Goal: Transaction & Acquisition: Purchase product/service

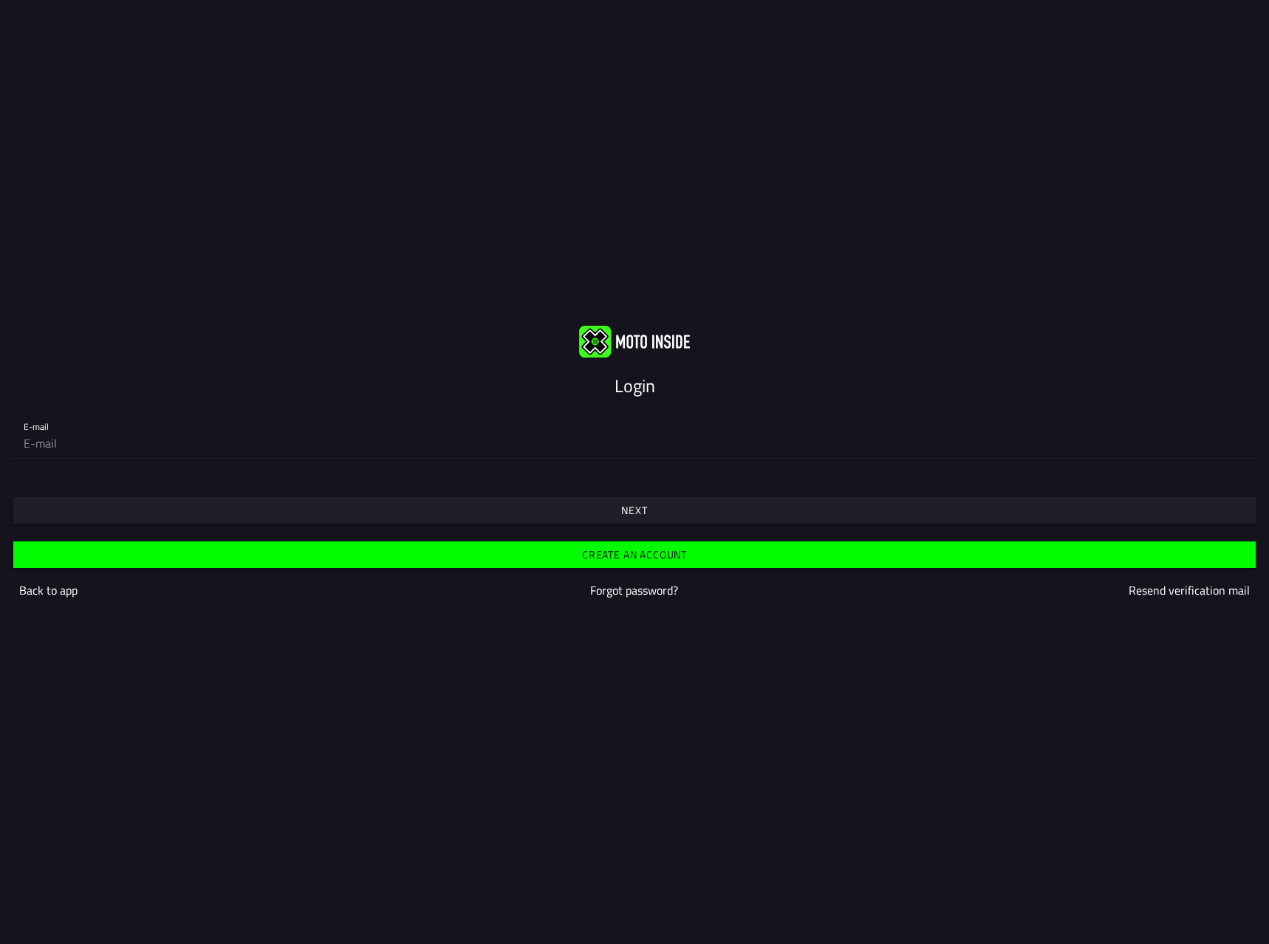
click at [616, 506] on span "Next" at bounding box center [633, 510] width 1219 height 27
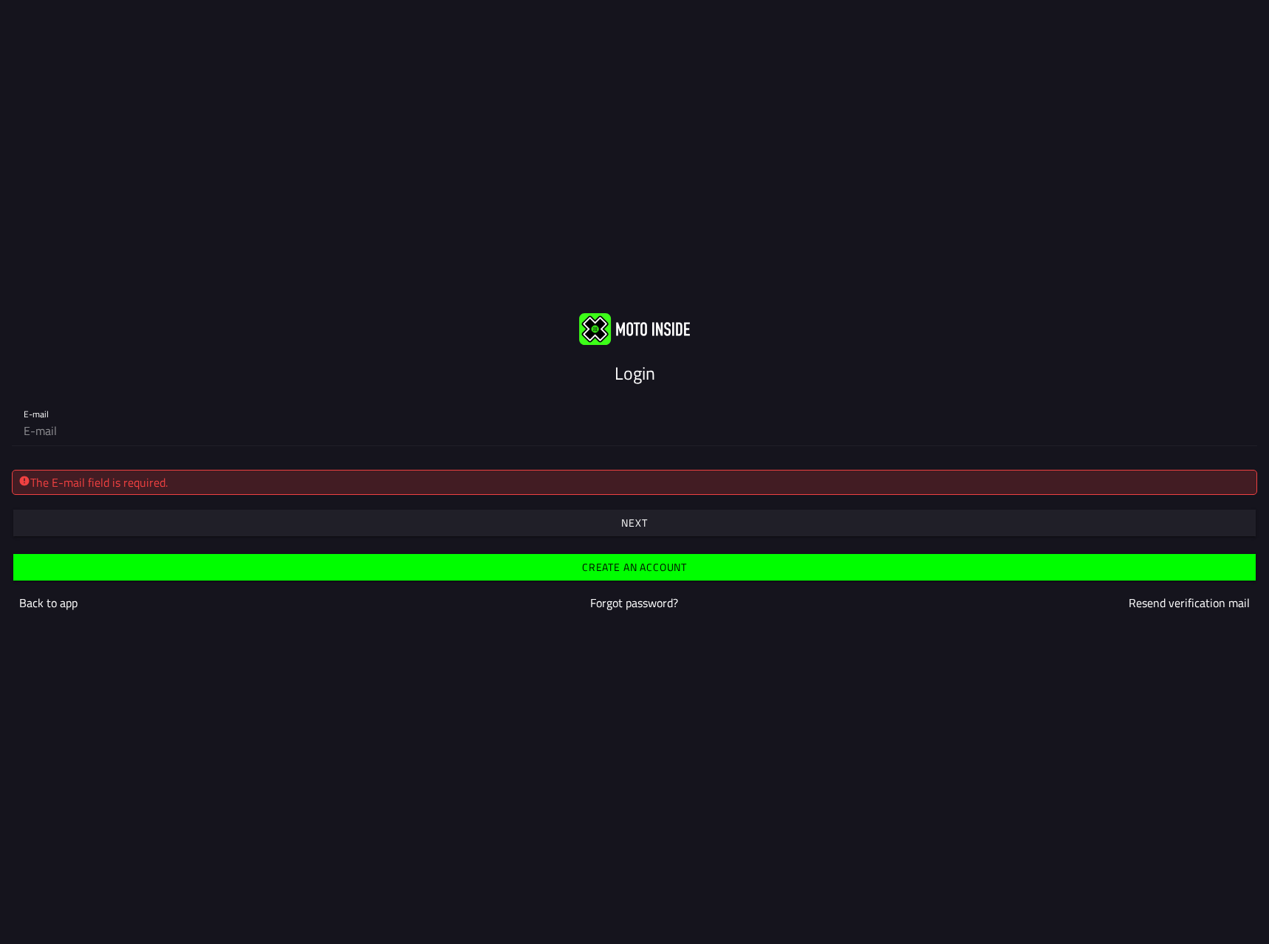
click at [440, 477] on div "The E-mail field is required." at bounding box center [634, 482] width 1232 height 18
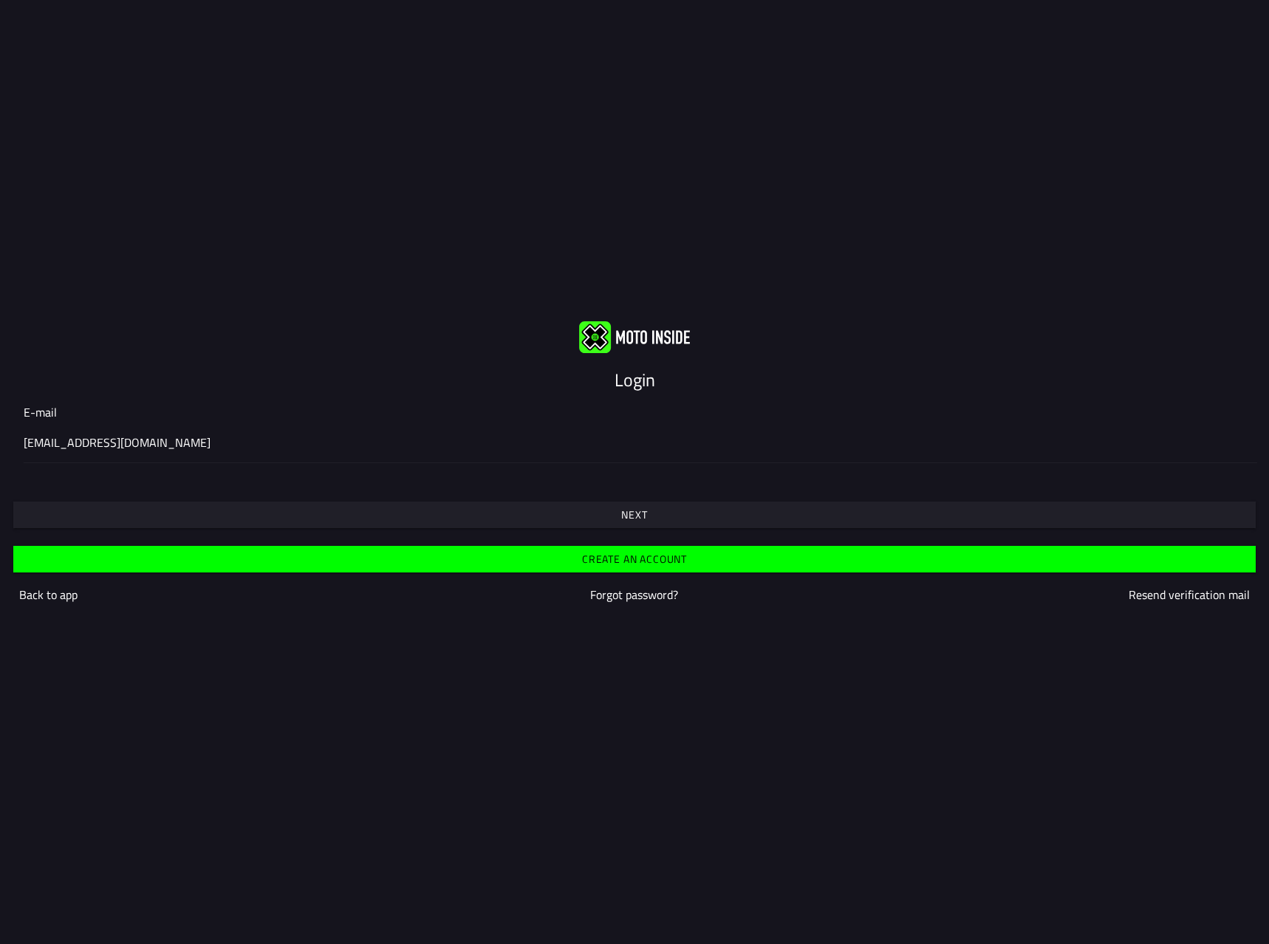
type input "geraldenbianca@hotmail.com"
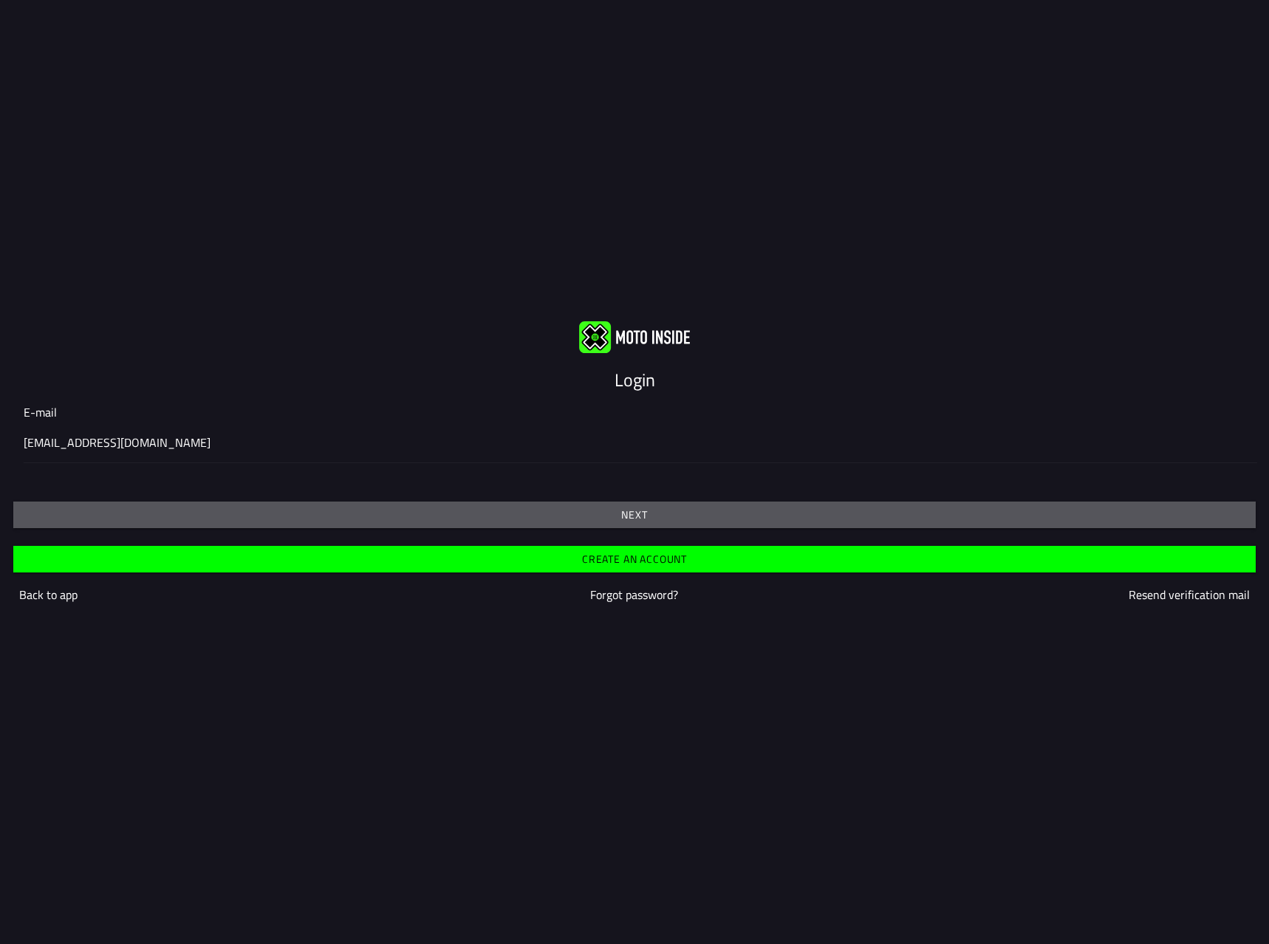
click at [347, 506] on button "Next" at bounding box center [634, 514] width 1242 height 27
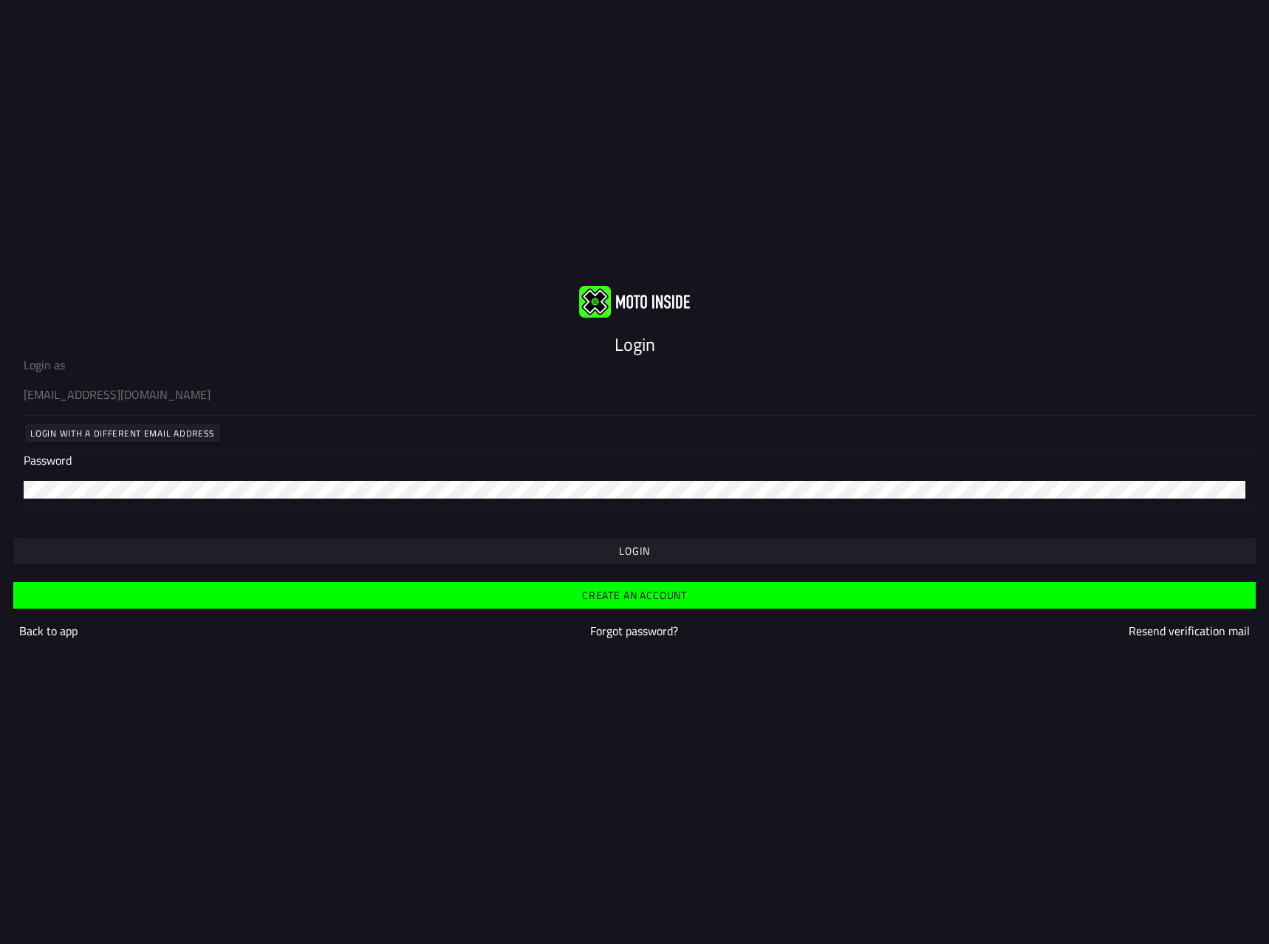
click at [612, 552] on span "Login" at bounding box center [633, 551] width 1219 height 10
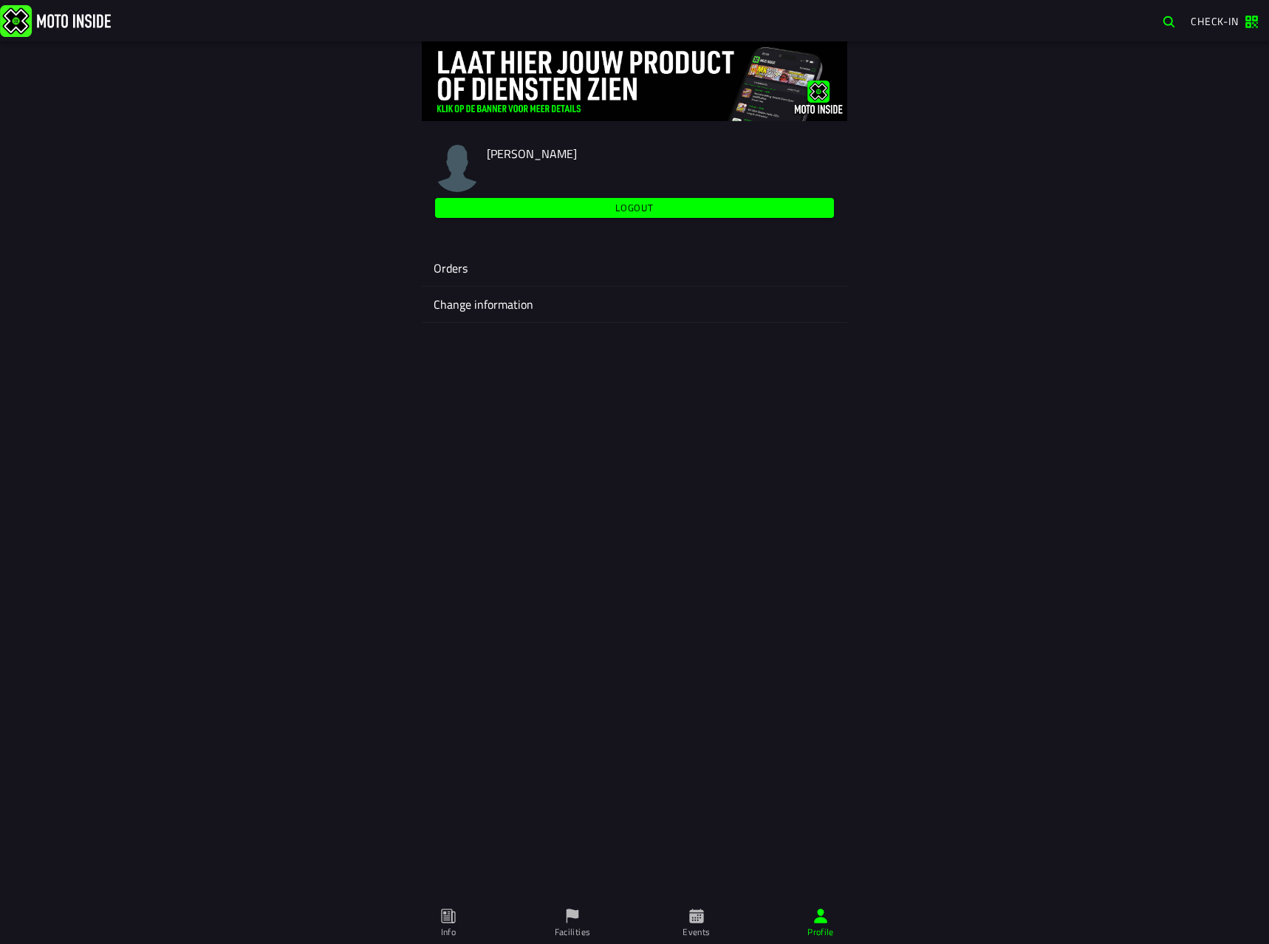
click at [915, 264] on div "Gerald Menderink Logout Orders Change information" at bounding box center [634, 184] width 1134 height 287
click at [699, 911] on icon at bounding box center [696, 915] width 14 height 14
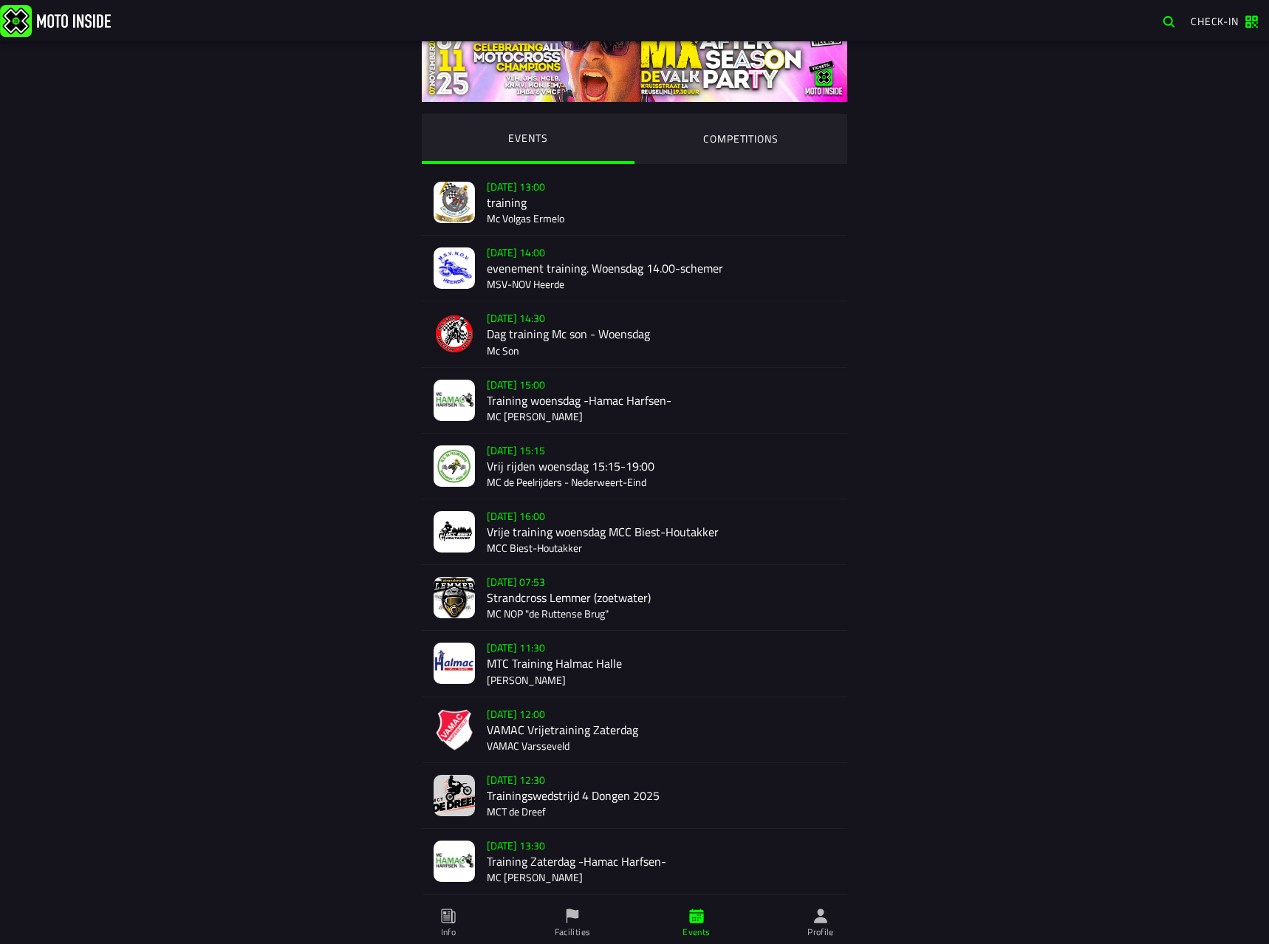
scroll to position [705, 0]
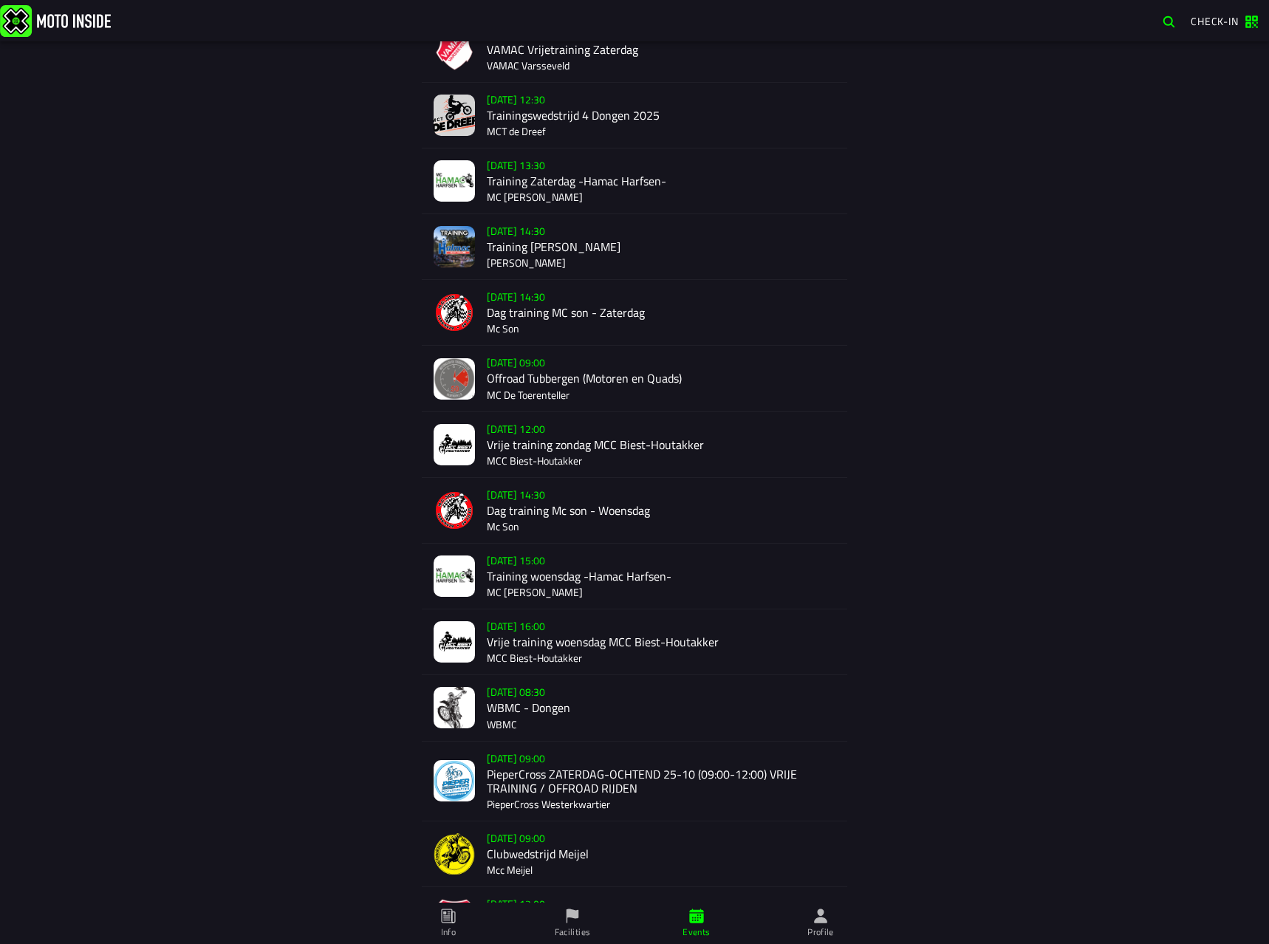
click at [518, 363] on div "Su 19 Oct - 09:00 Offroad Tubbergen (Motoren en Quads) MC De Toerenteller" at bounding box center [661, 378] width 349 height 65
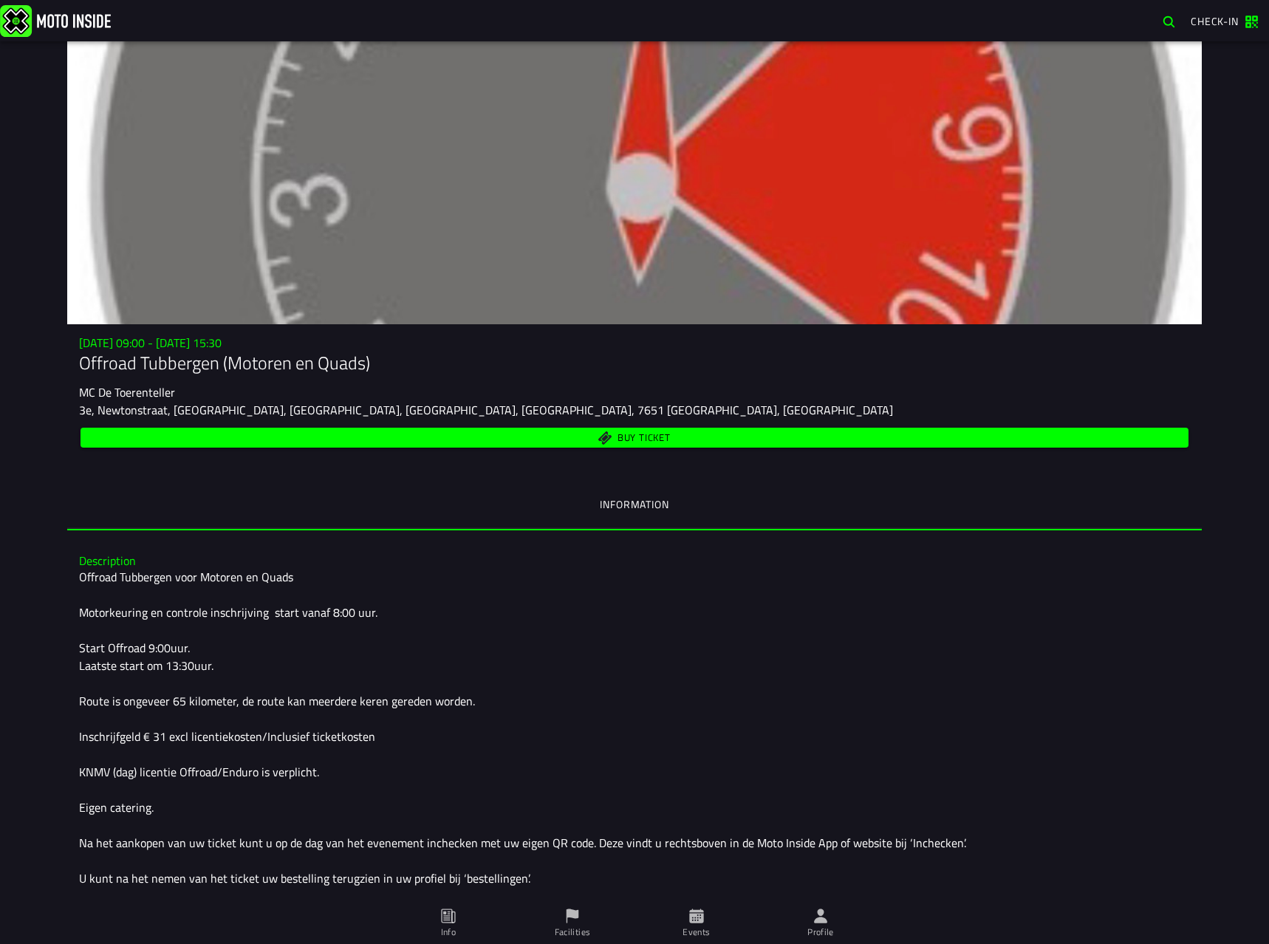
click at [579, 436] on span "Buy ticket" at bounding box center [634, 438] width 1091 height 14
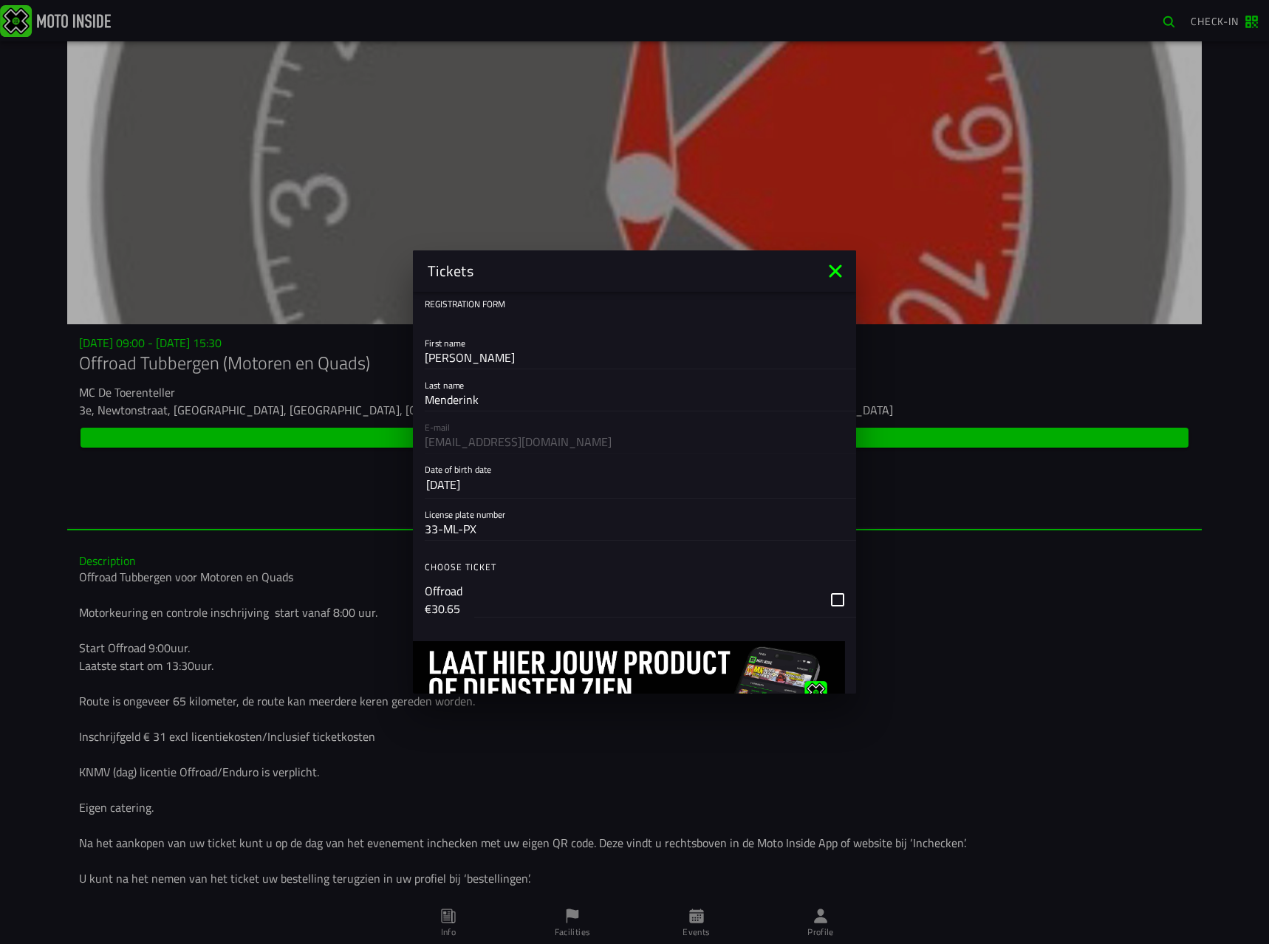
scroll to position [70, 0]
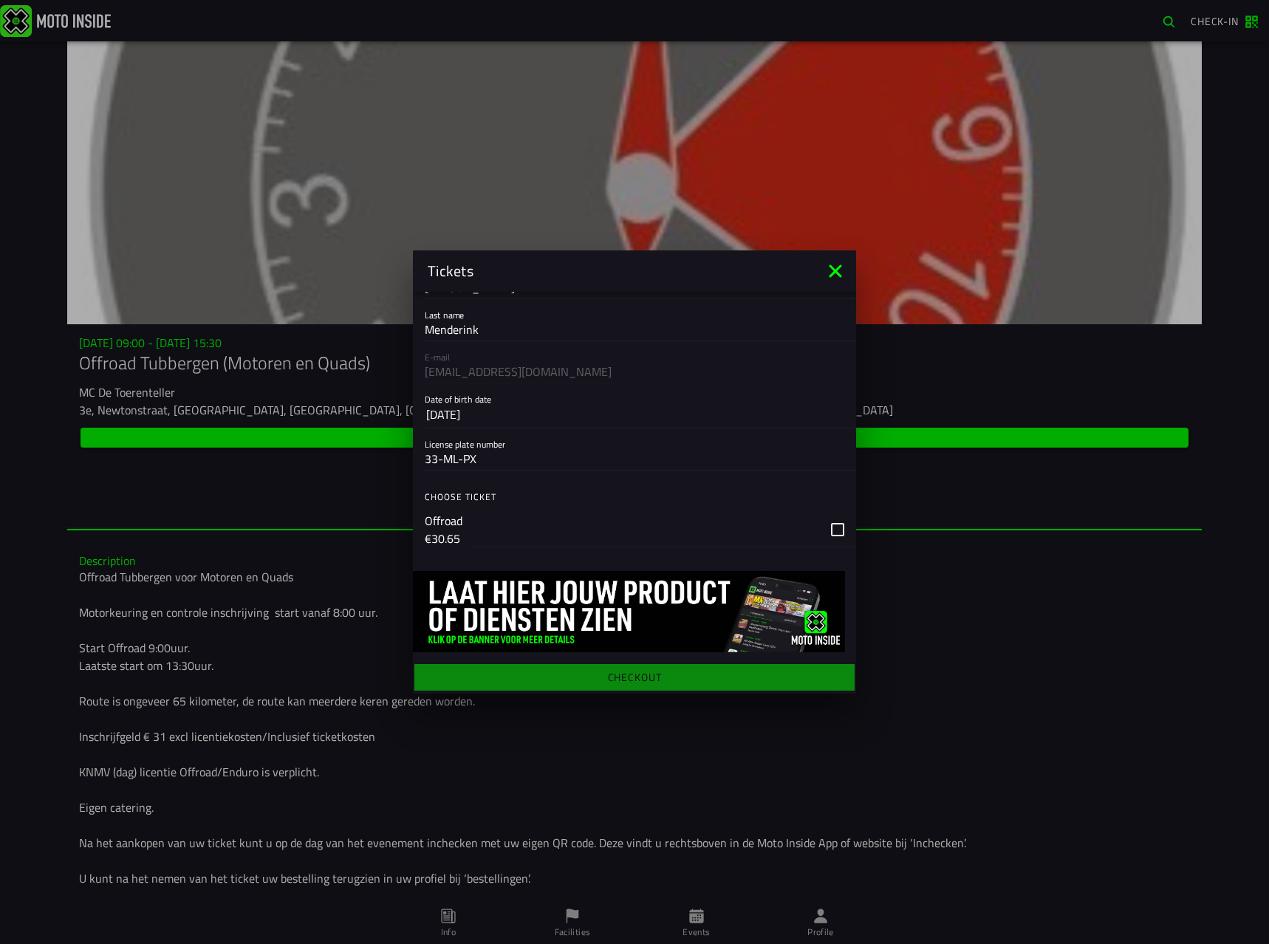
click at [825, 527] on div "button" at bounding box center [665, 529] width 382 height 35
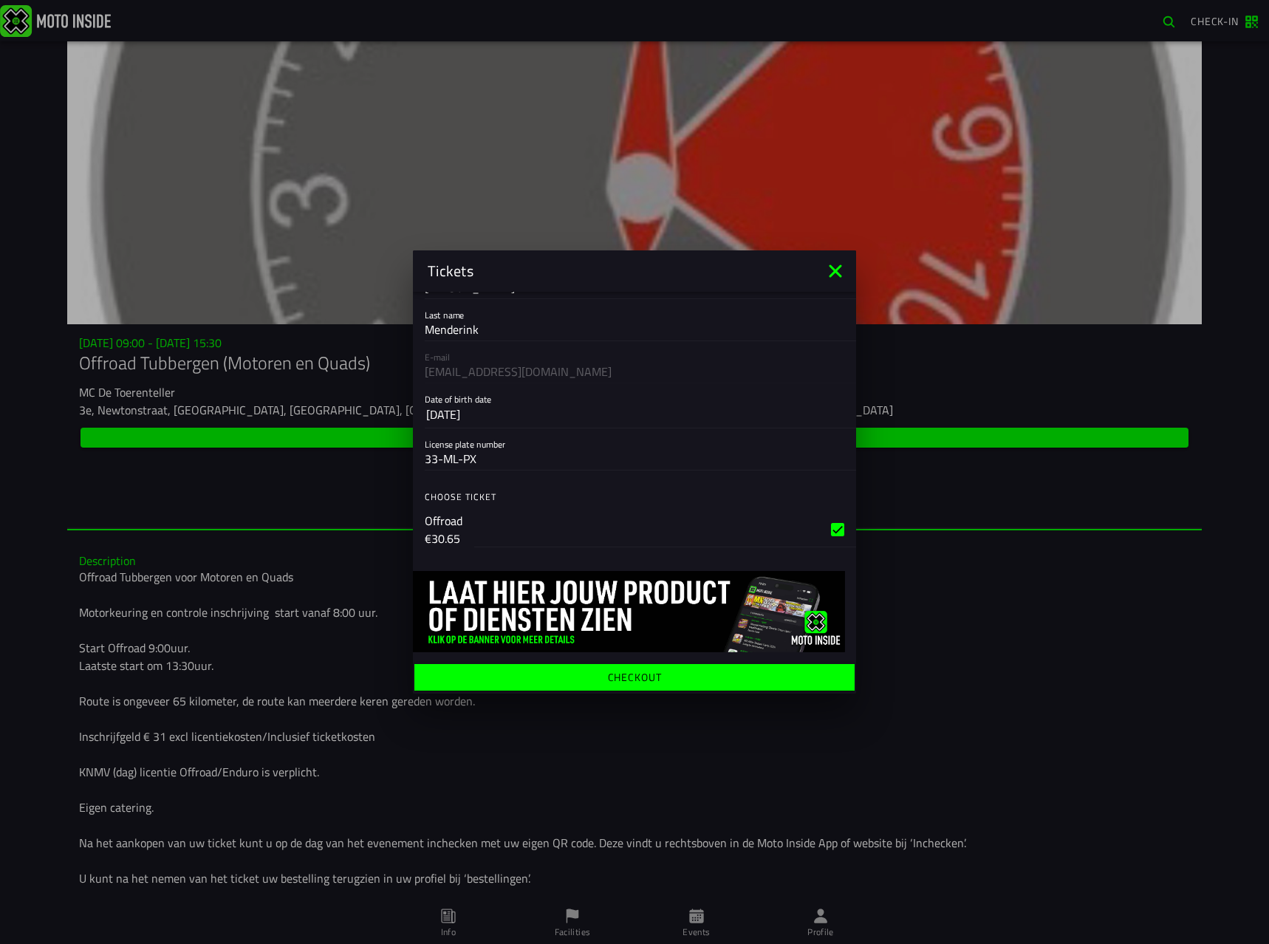
click at [642, 676] on ion-label "Checkout" at bounding box center [635, 677] width 54 height 10
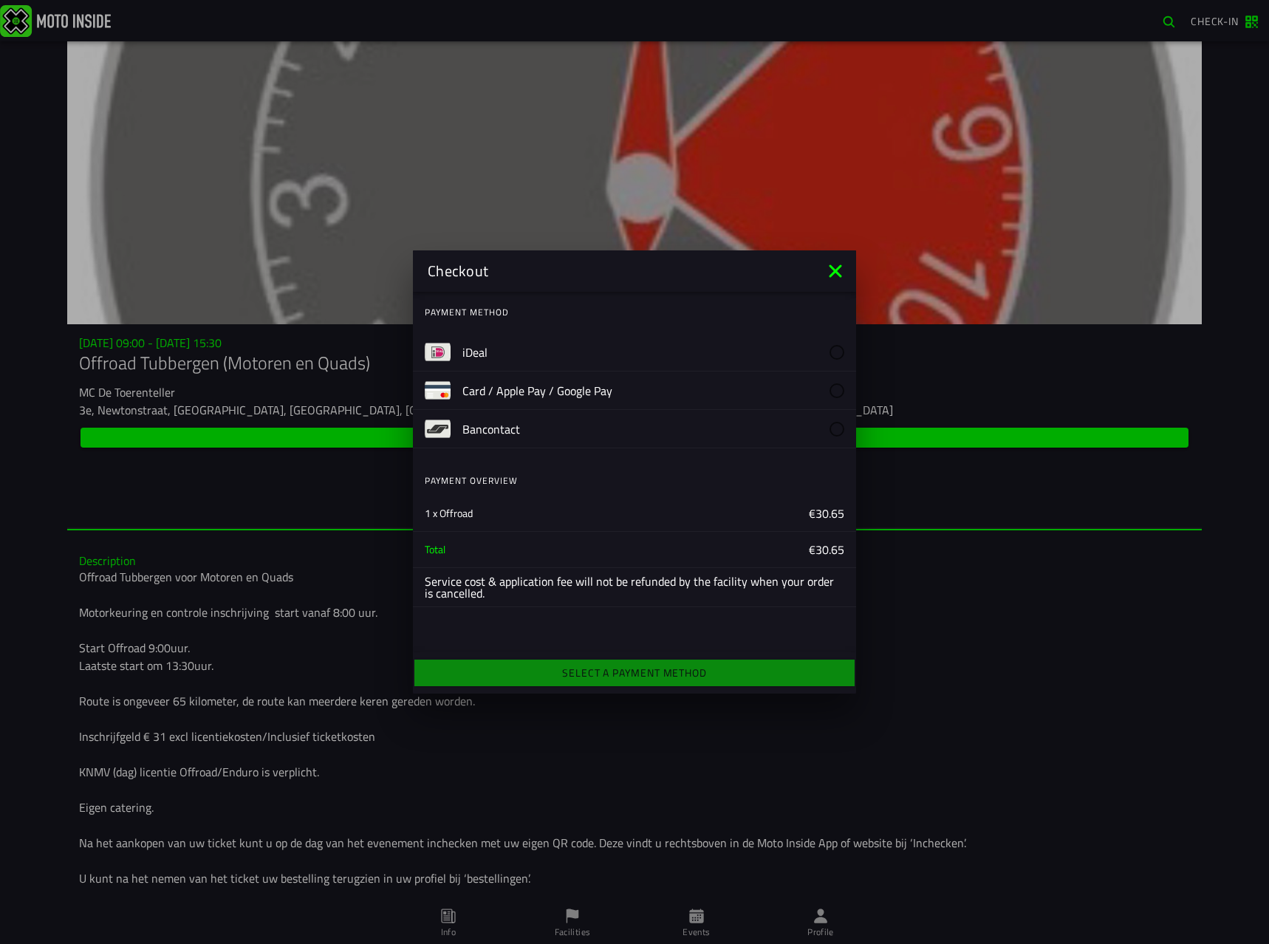
click at [0, 0] on slot "iDeal" at bounding box center [0, 0] width 0 height 0
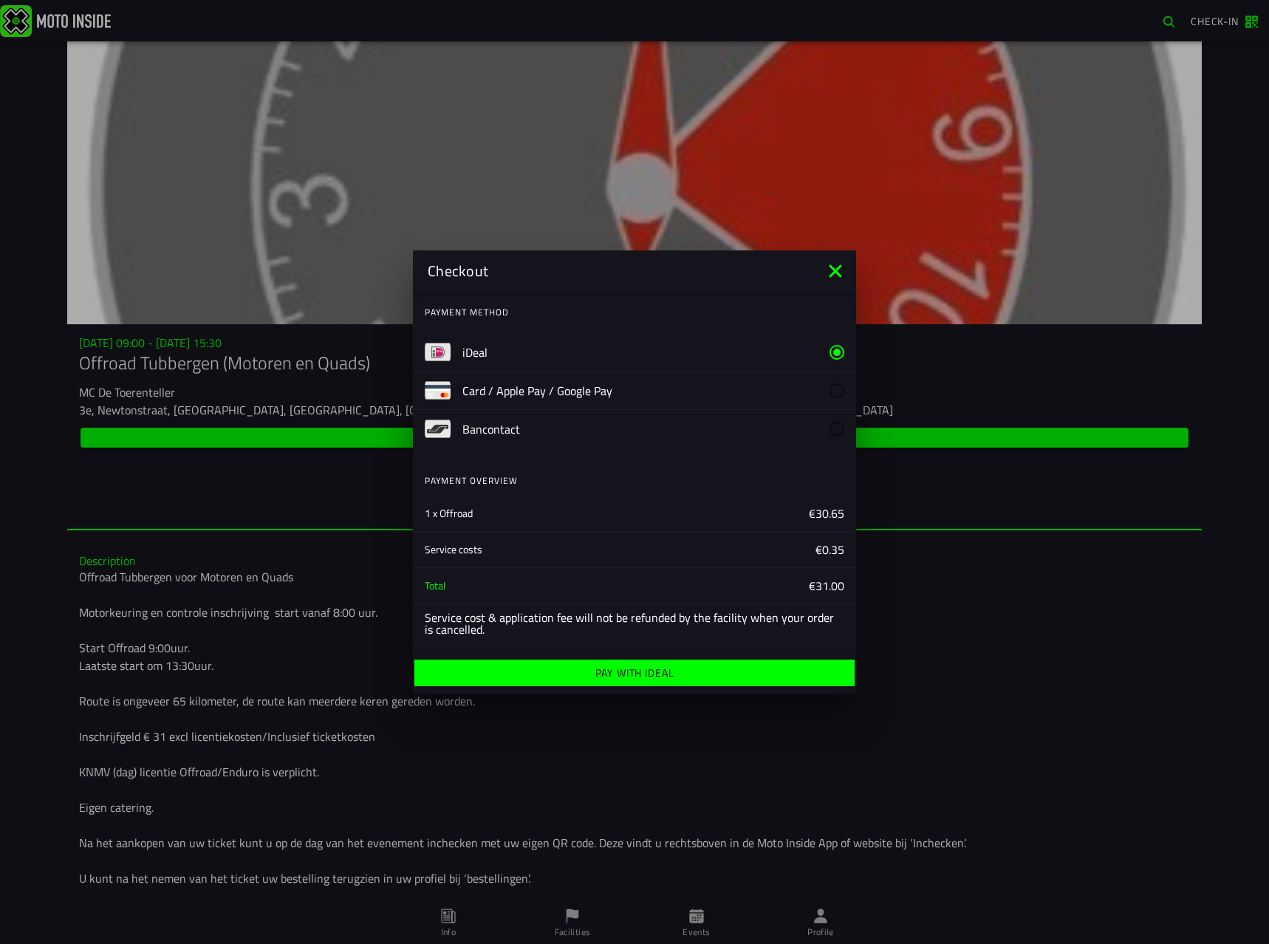
click at [611, 673] on ion-label "Pay with iDeal" at bounding box center [634, 673] width 79 height 10
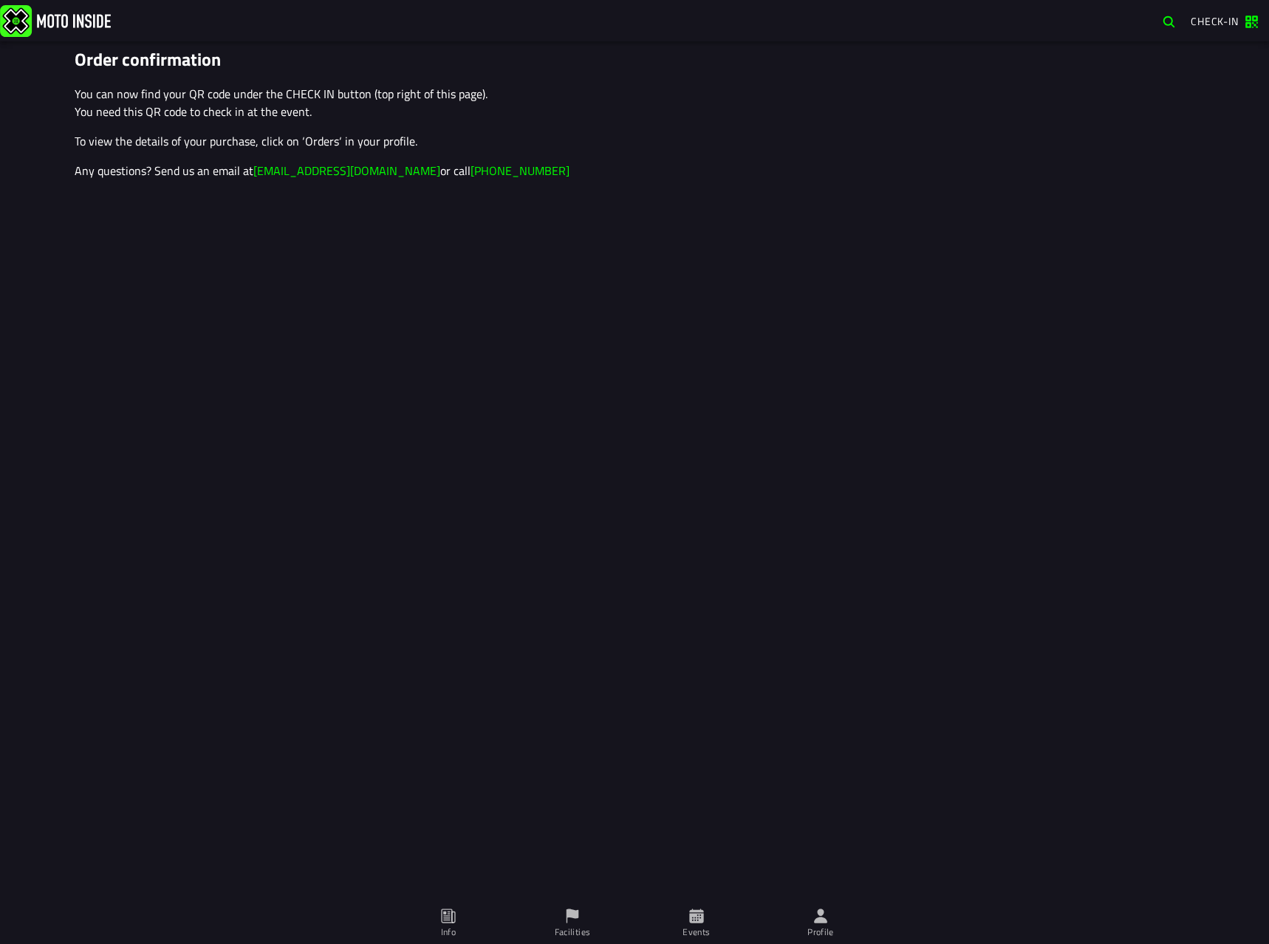
click at [357, 336] on div "Order confirmation You can now find your QR code under the CHECK IN button (top…" at bounding box center [634, 492] width 1269 height 902
click at [244, 250] on div "Order confirmation You can now find your QR code under the CHECK IN button (top…" at bounding box center [634, 492] width 1269 height 902
click at [254, 247] on div "Order confirmation You can now find your QR code under the CHECK IN button (top…" at bounding box center [634, 492] width 1269 height 902
click at [324, 239] on div "Order confirmation You can now find your QR code under the CHECK IN button (top…" at bounding box center [634, 492] width 1269 height 902
click at [325, 238] on div "Order confirmation You can now find your QR code under the CHECK IN button (top…" at bounding box center [634, 492] width 1269 height 902
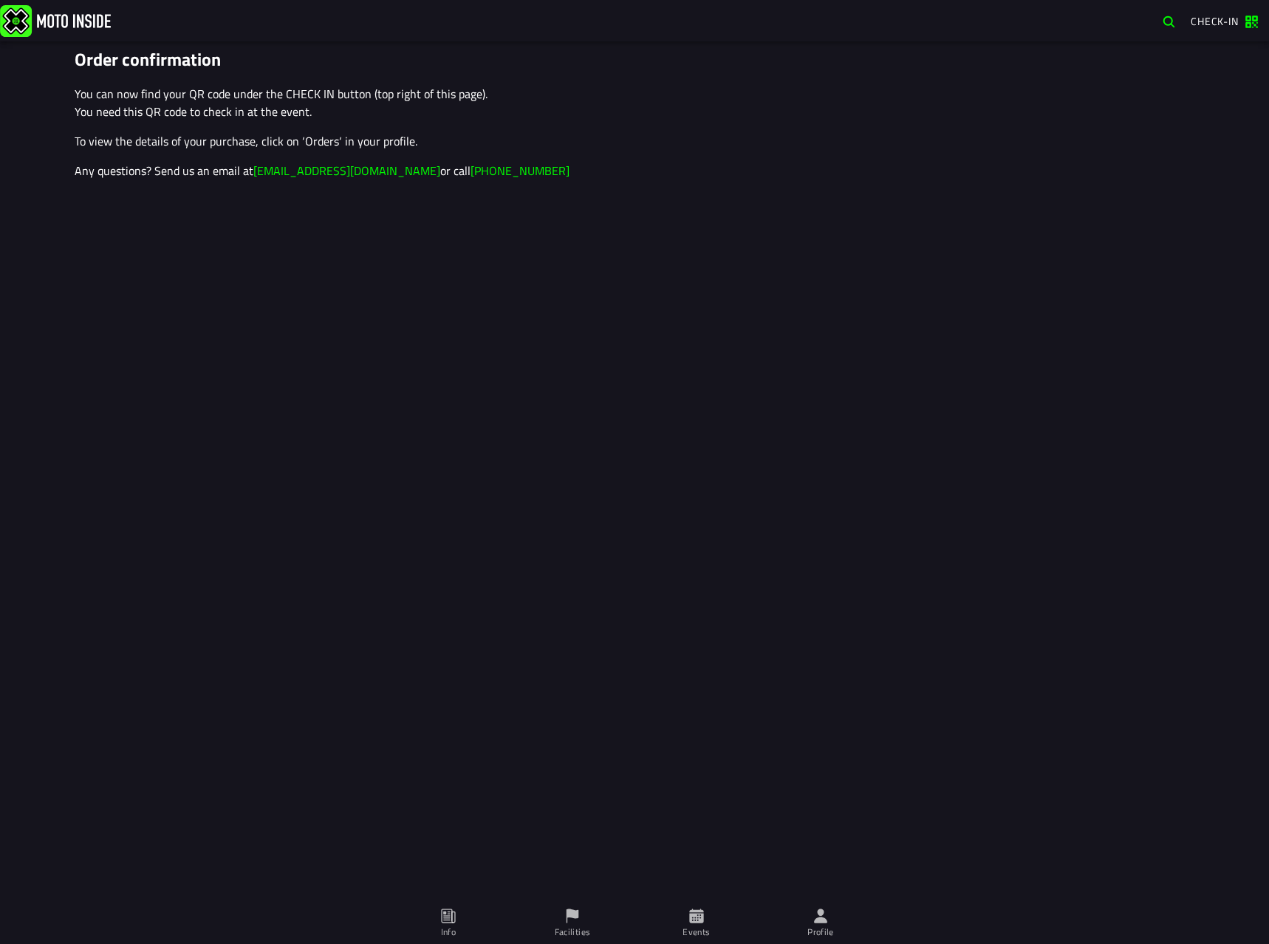
click at [325, 238] on div "Order confirmation You can now find your QR code under the CHECK IN button (top…" at bounding box center [634, 492] width 1269 height 902
click at [318, 238] on div "Order confirmation You can now find your QR code under the CHECK IN button (top…" at bounding box center [634, 492] width 1269 height 902
click at [325, 244] on div "Order confirmation You can now find your QR code under the CHECK IN button (top…" at bounding box center [634, 492] width 1269 height 902
click at [556, 354] on div "Order confirmation You can now find your QR code under the CHECK IN button (top…" at bounding box center [634, 492] width 1269 height 902
click at [522, 315] on div "Order confirmation You can now find your QR code under the CHECK IN button (top…" at bounding box center [634, 492] width 1269 height 902
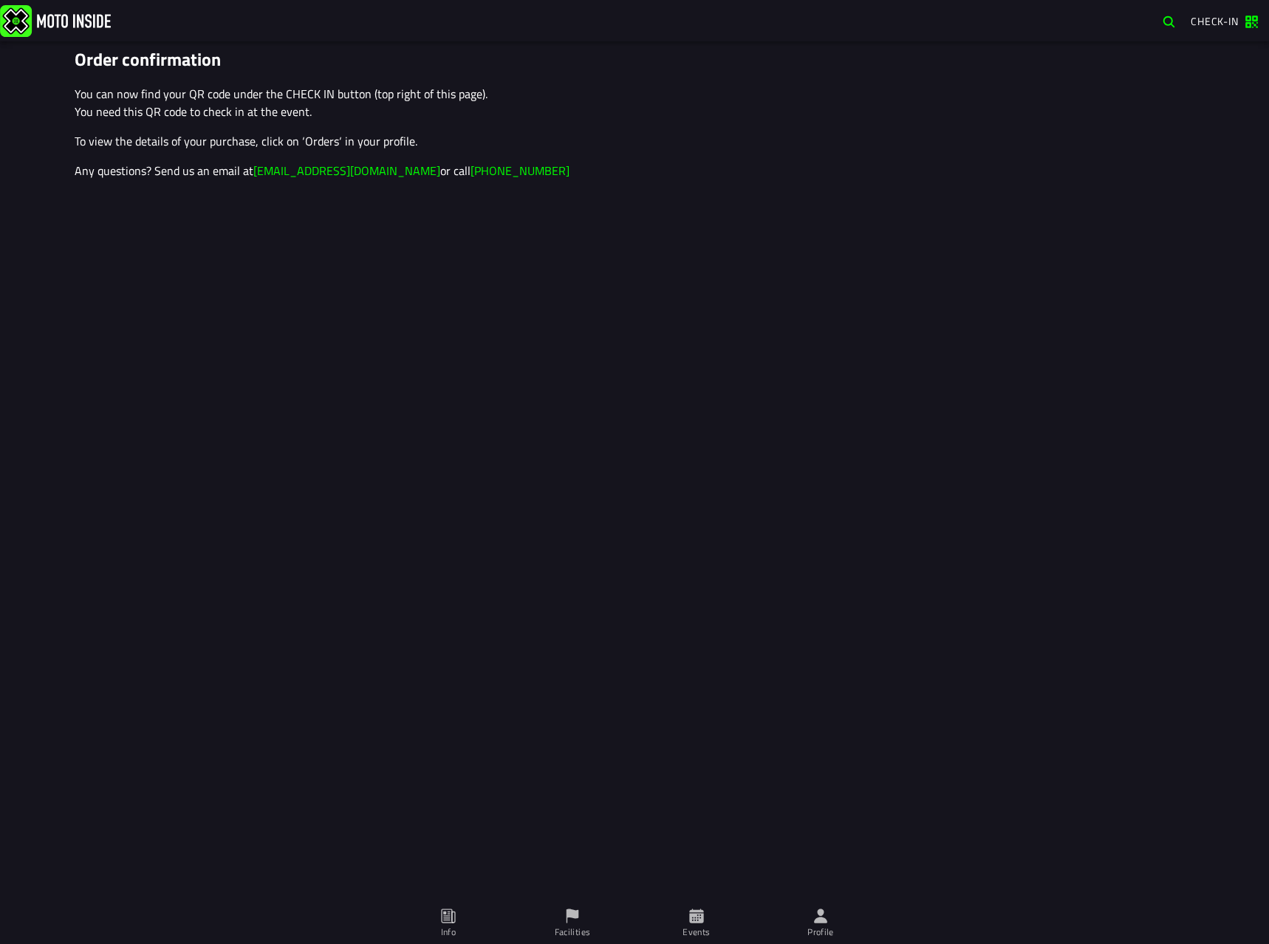
click at [1209, 26] on span "Check-in" at bounding box center [1214, 21] width 48 height 16
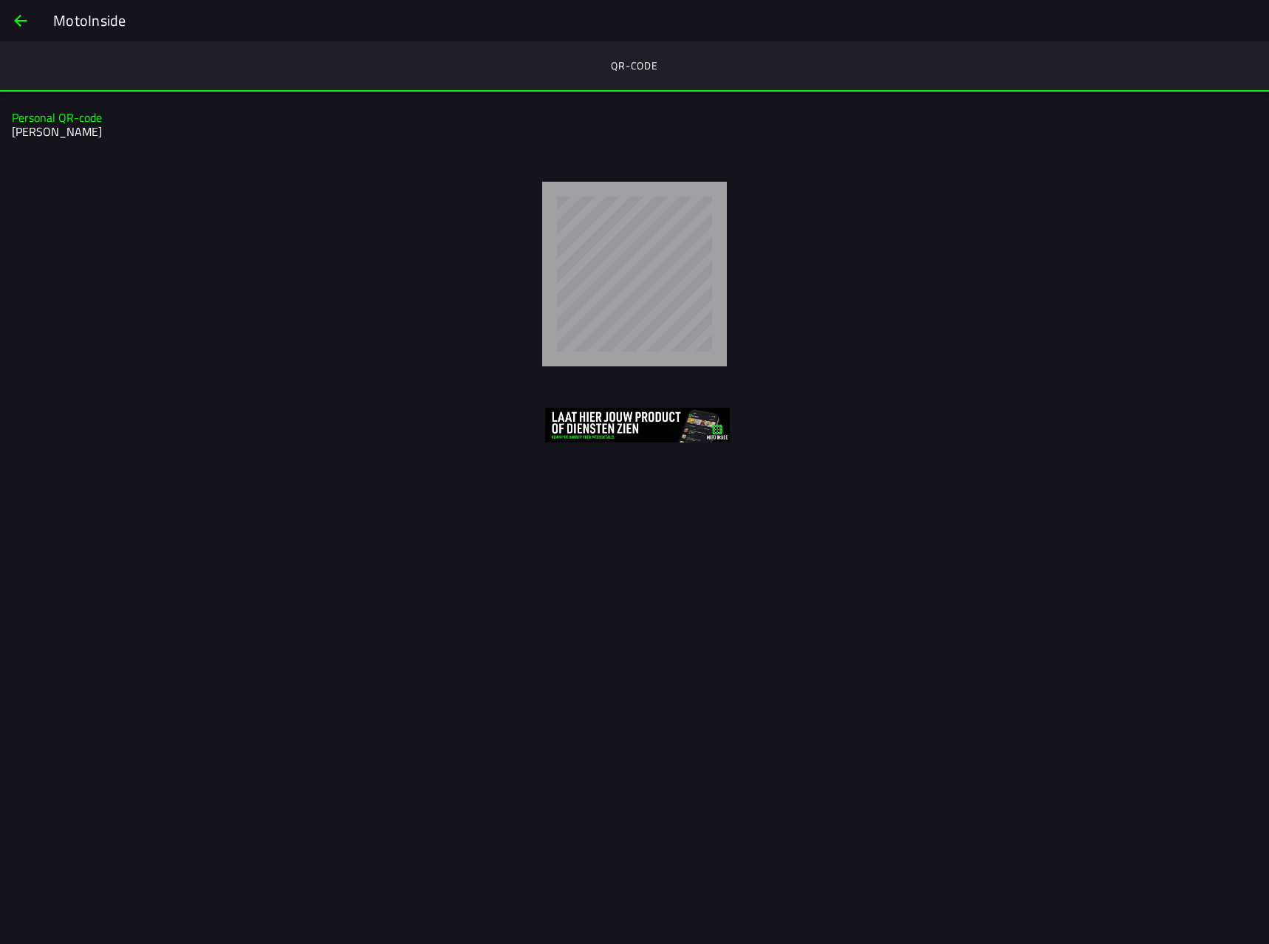
click at [819, 347] on div at bounding box center [634, 274] width 1269 height 208
click at [816, 358] on div at bounding box center [634, 274] width 1269 height 208
